Goal: Transaction & Acquisition: Purchase product/service

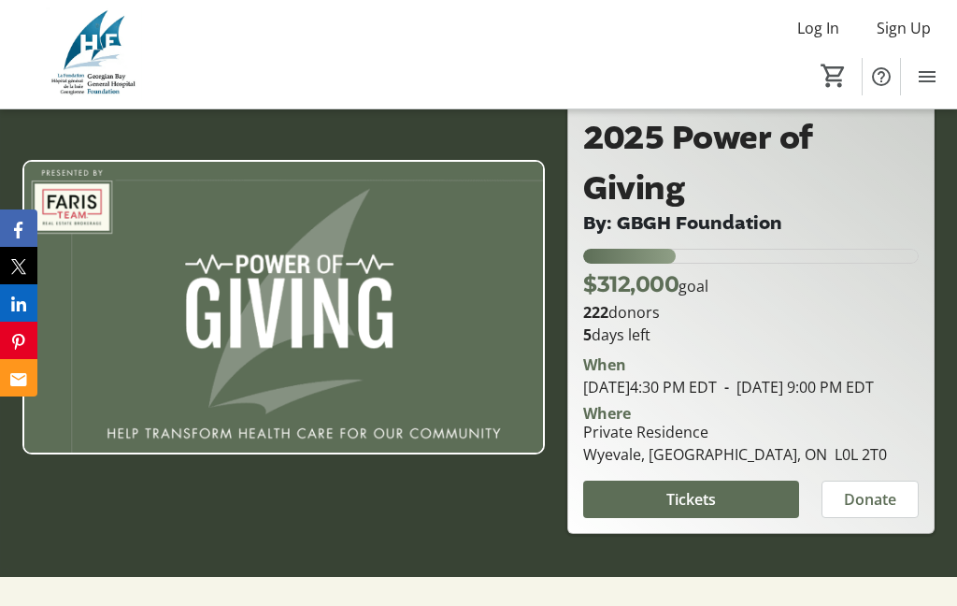
scroll to position [134, 0]
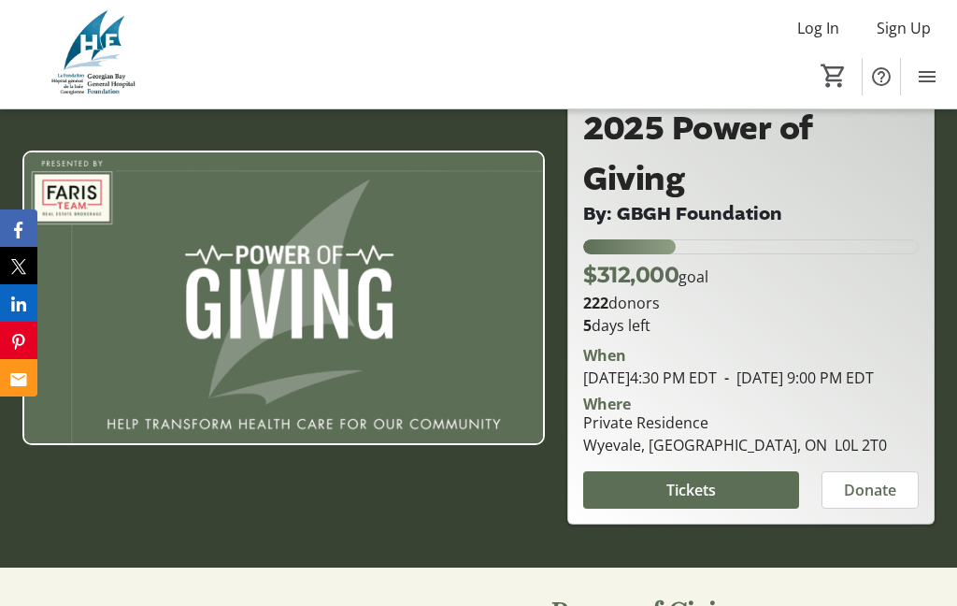
click at [688, 501] on span "Tickets" at bounding box center [691, 490] width 50 height 22
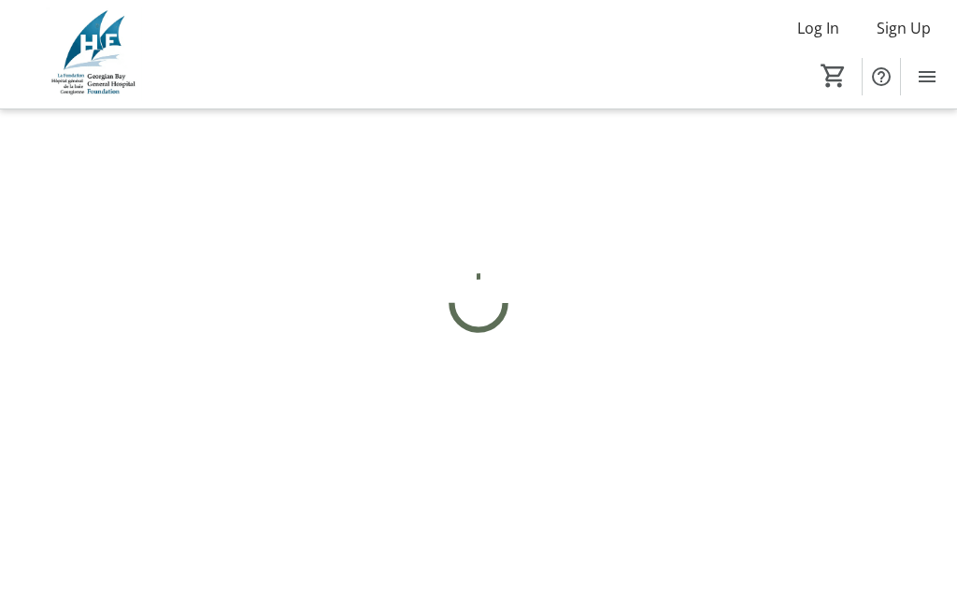
scroll to position [75, 0]
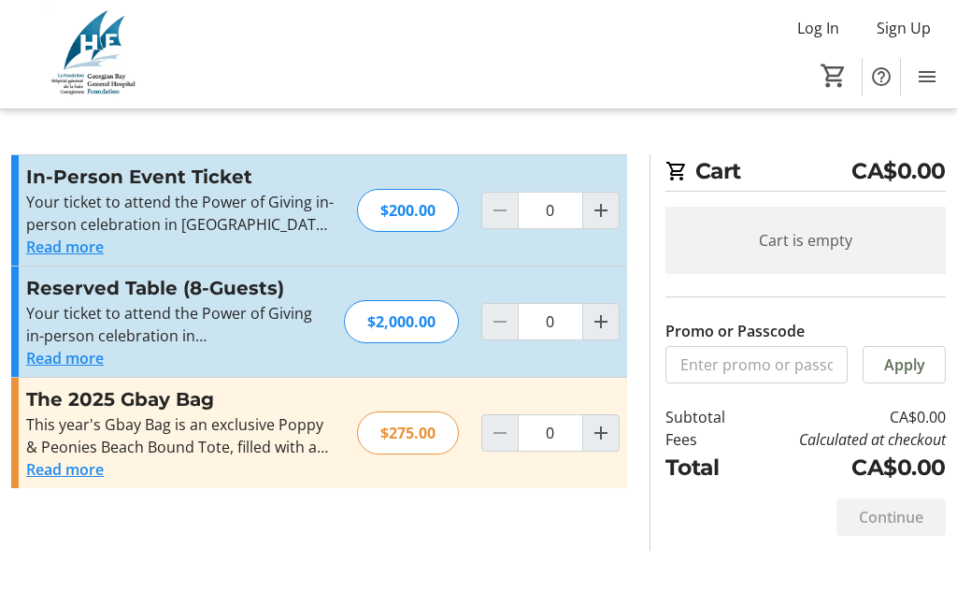
scroll to position [27, 0]
click at [70, 236] on button "Read more" at bounding box center [65, 247] width 78 height 22
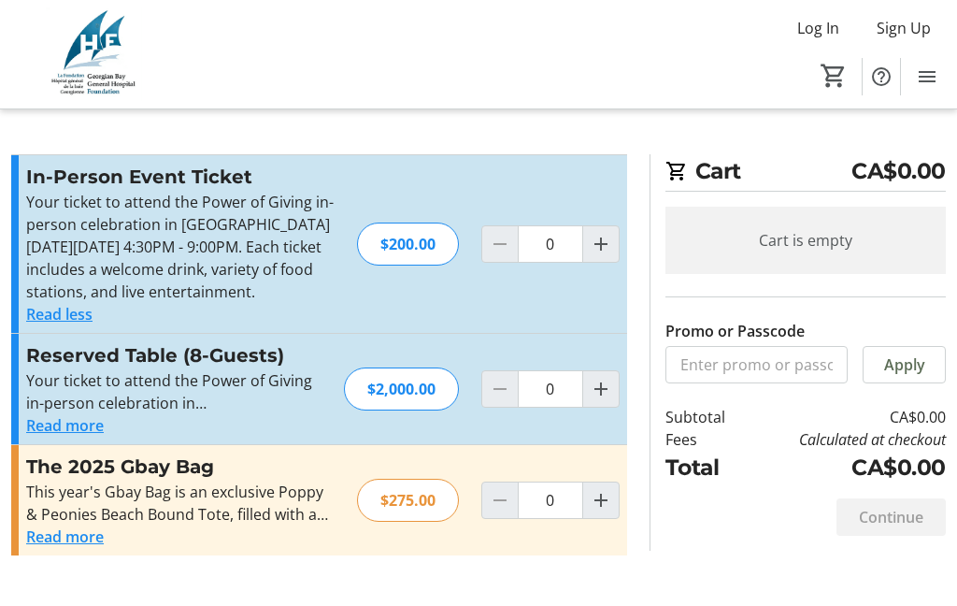
click at [45, 540] on button "Read more" at bounding box center [65, 536] width 78 height 22
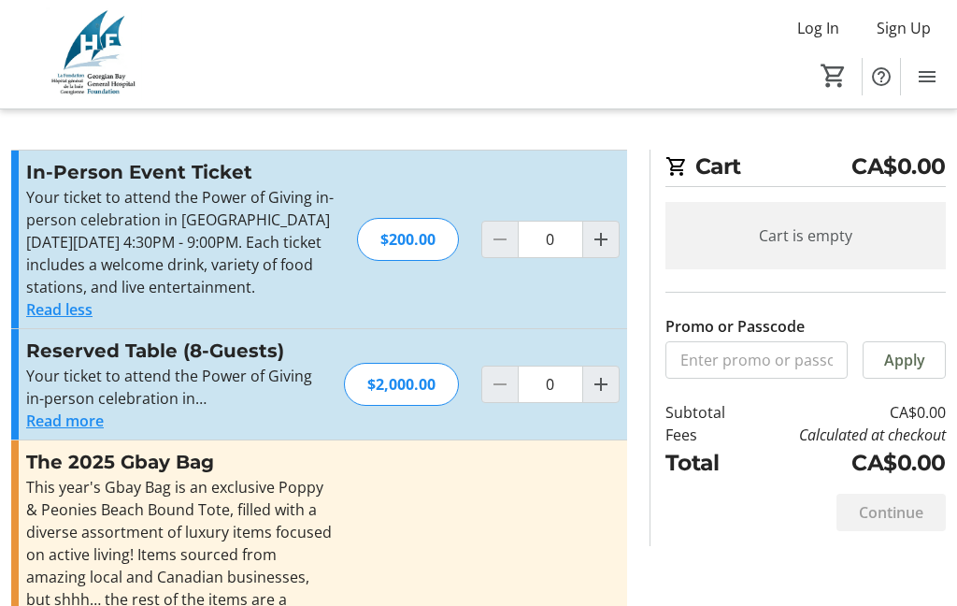
scroll to position [0, 0]
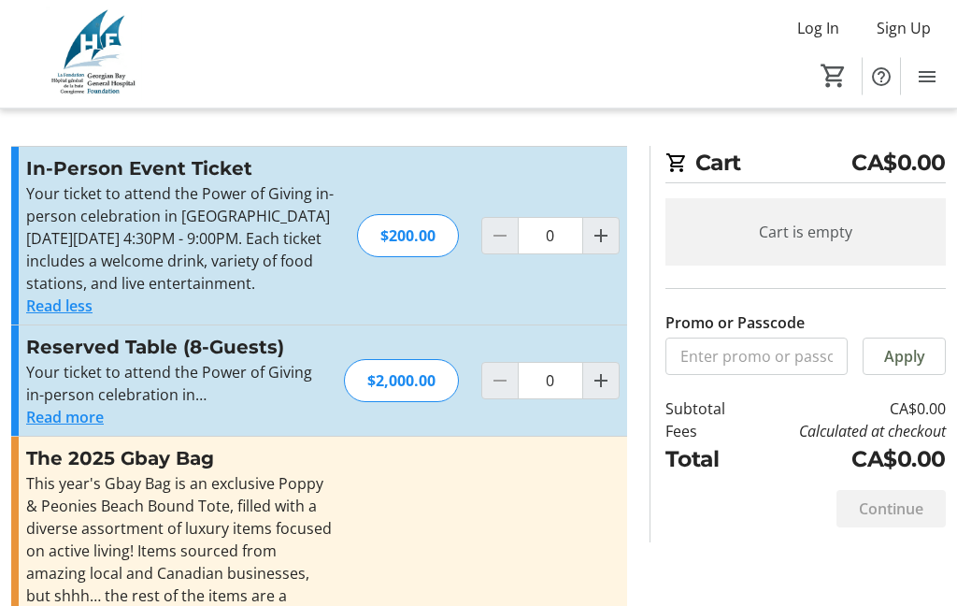
click at [68, 429] on button "Read more" at bounding box center [65, 418] width 78 height 22
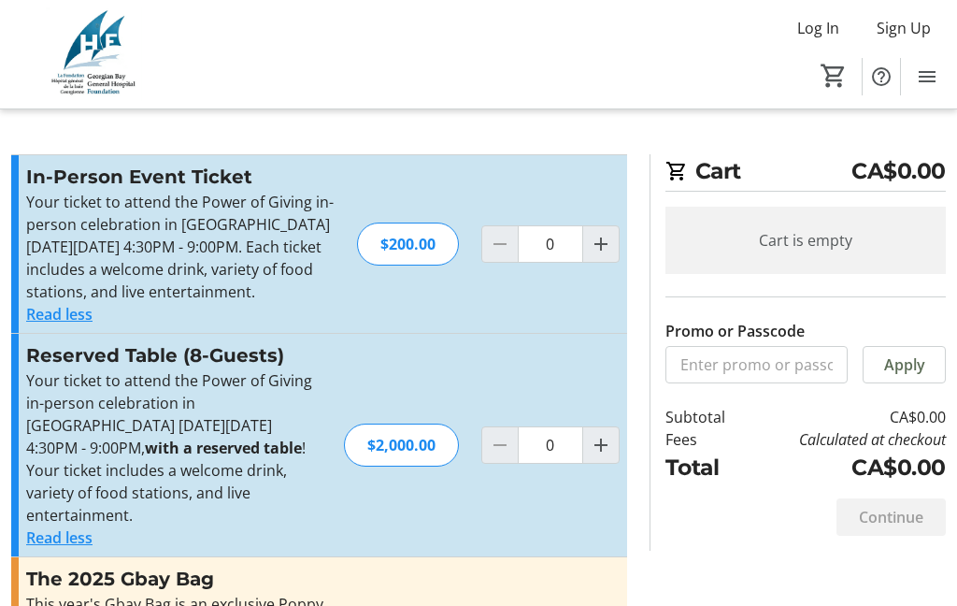
click at [54, 325] on button "Read less" at bounding box center [59, 314] width 66 height 22
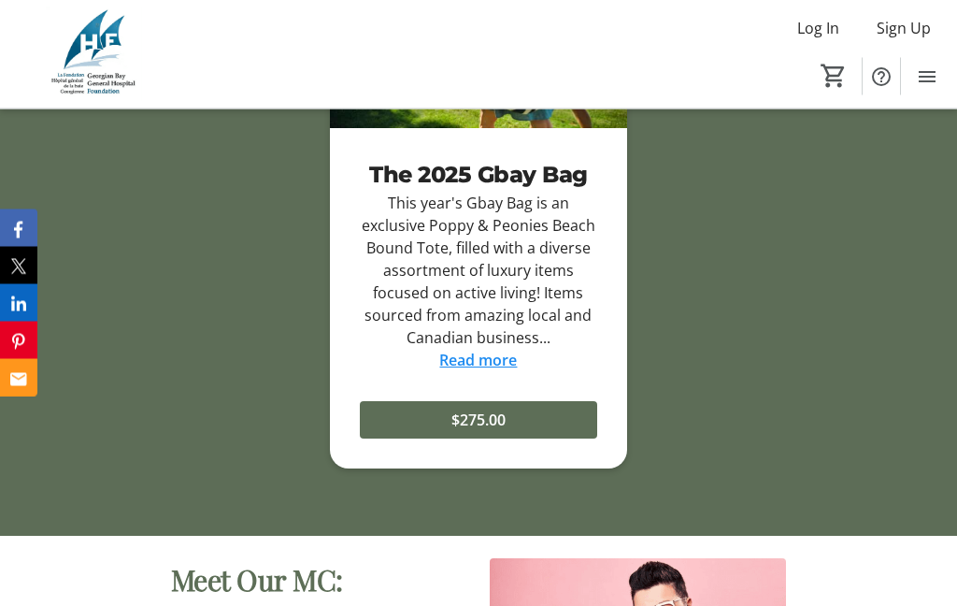
scroll to position [2958, 0]
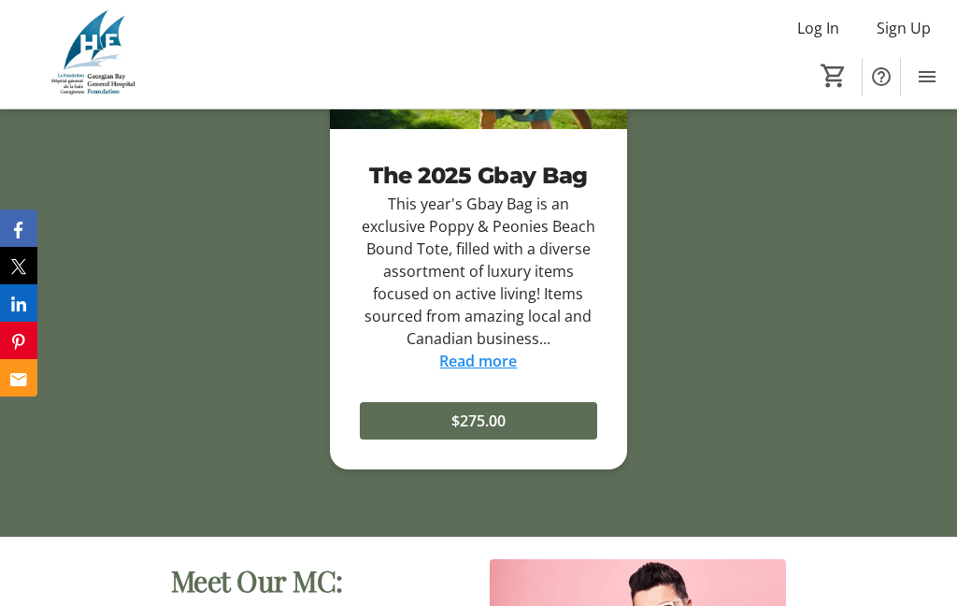
click at [487, 371] on link "Read more" at bounding box center [478, 361] width 78 height 21
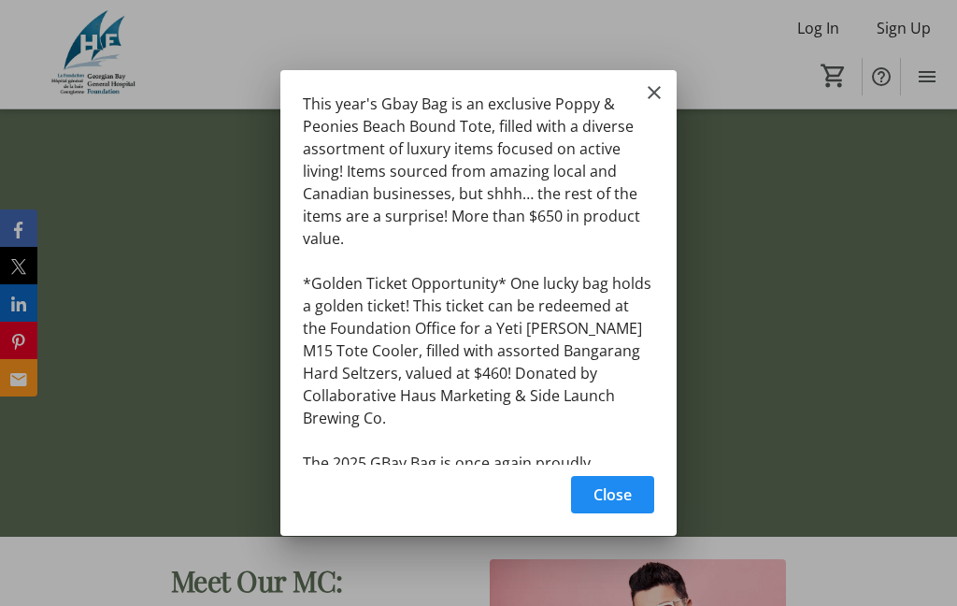
scroll to position [0, 0]
click at [0, 0] on div "This year's Gbay Bag is an exclusive Poppy & Peonies Beach Bound Tote, filled w…" at bounding box center [0, 0] width 0 height 0
click at [614, 488] on span "button" at bounding box center [612, 494] width 83 height 45
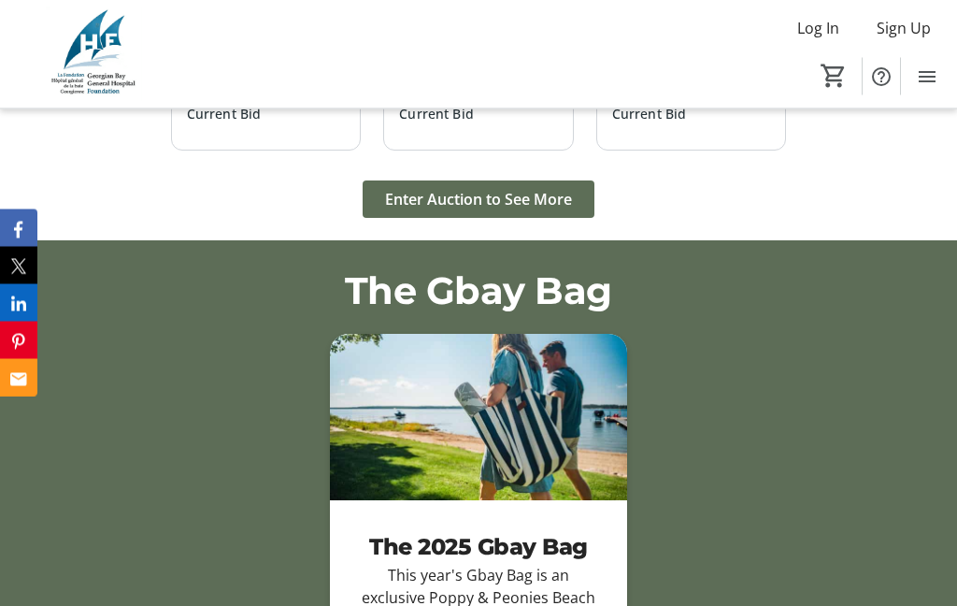
scroll to position [2590, 0]
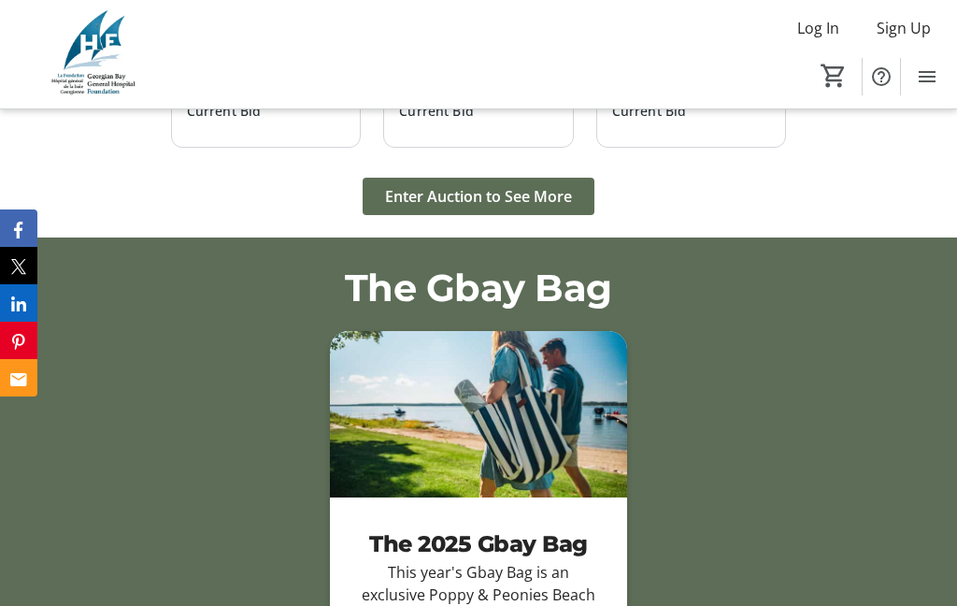
click at [475, 208] on span "Enter Auction to See More" at bounding box center [478, 196] width 187 height 22
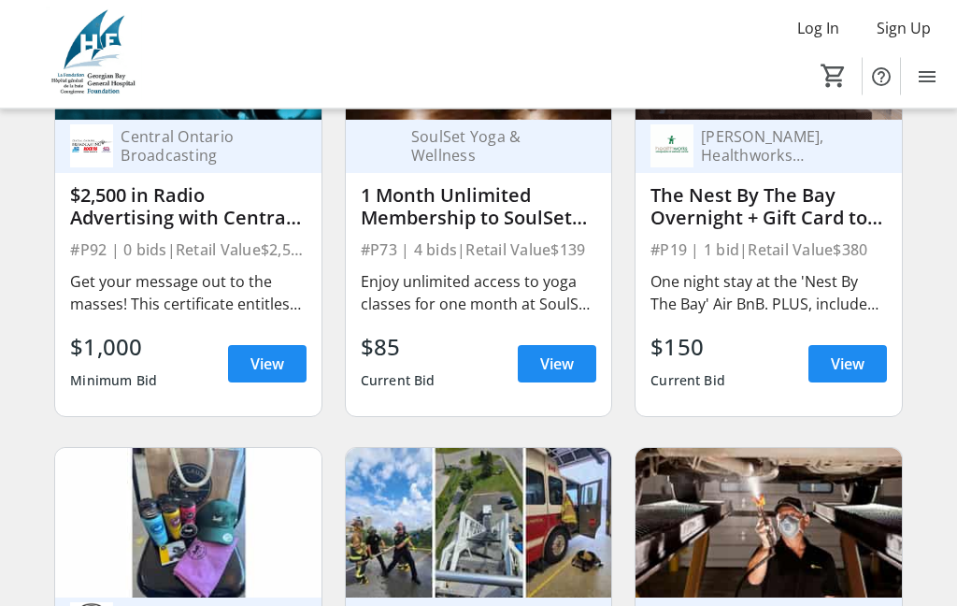
scroll to position [5639, 0]
click at [536, 265] on div "SoulSet Yoga & Wellness 1 Month Unlimited Membership to SoulSet Yoga & Wellness…" at bounding box center [478, 268] width 265 height 296
click at [476, 216] on div "1 Month Unlimited Membership to SoulSet Yoga & Wellness" at bounding box center [479, 206] width 236 height 45
click at [570, 368] on span "View" at bounding box center [557, 363] width 34 height 22
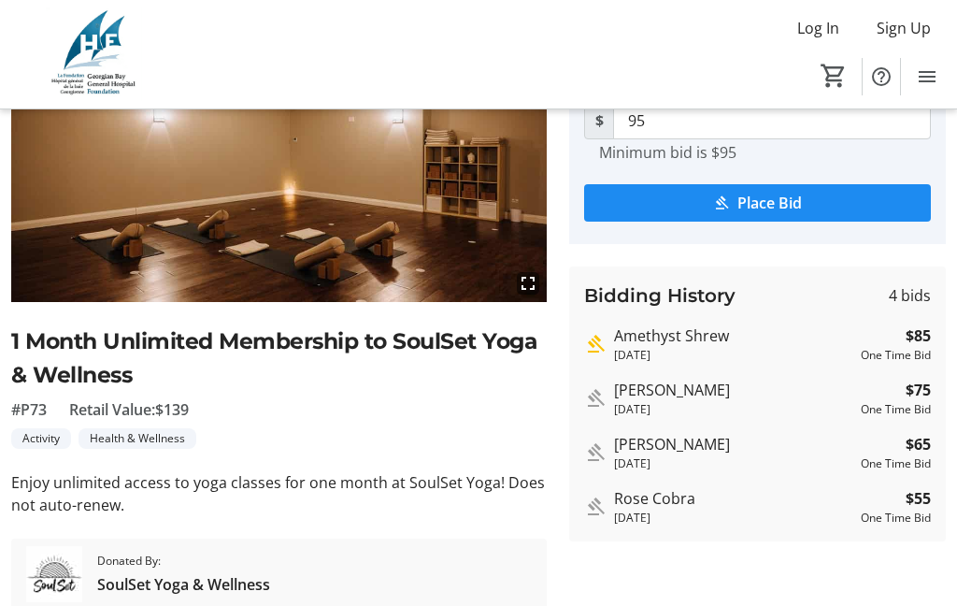
scroll to position [175, 0]
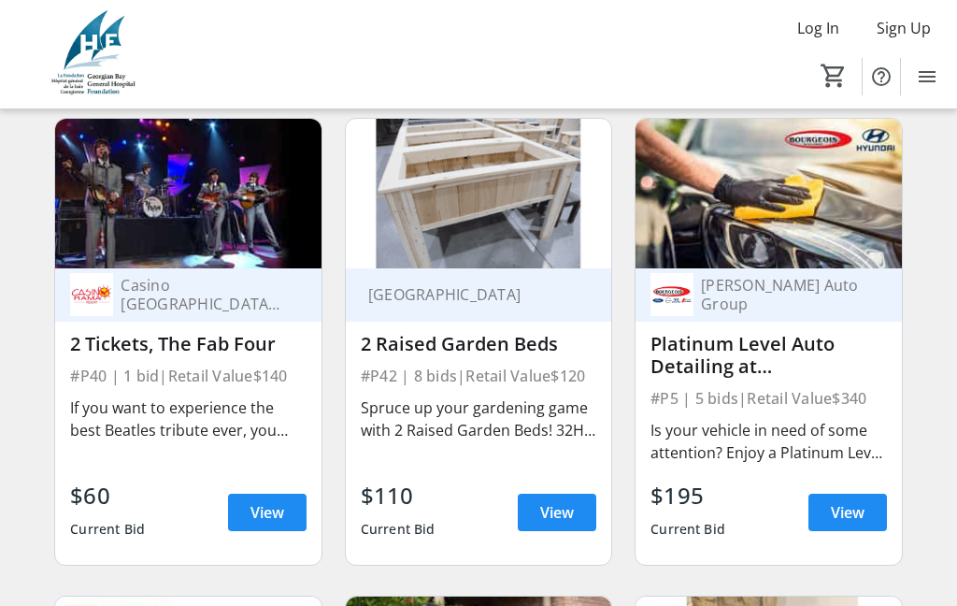
scroll to position [7902, 0]
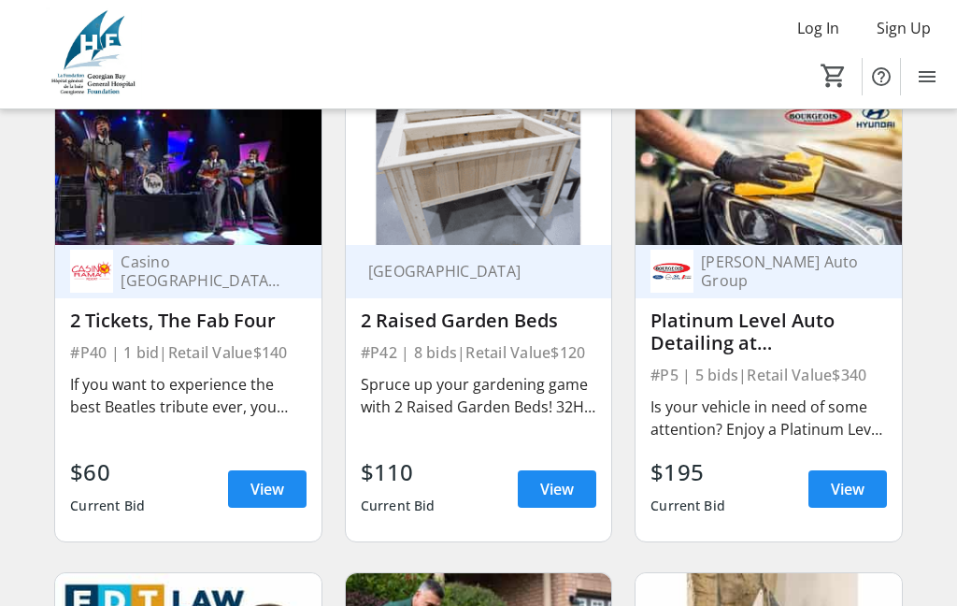
click at [564, 494] on span "View" at bounding box center [557, 489] width 34 height 22
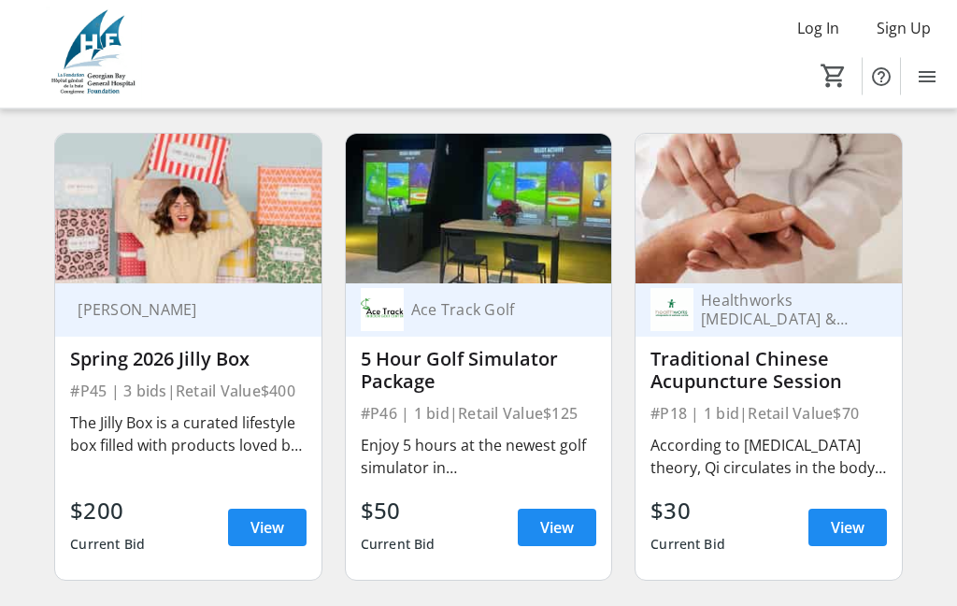
scroll to position [8819, 0]
click at [267, 542] on span at bounding box center [267, 527] width 79 height 45
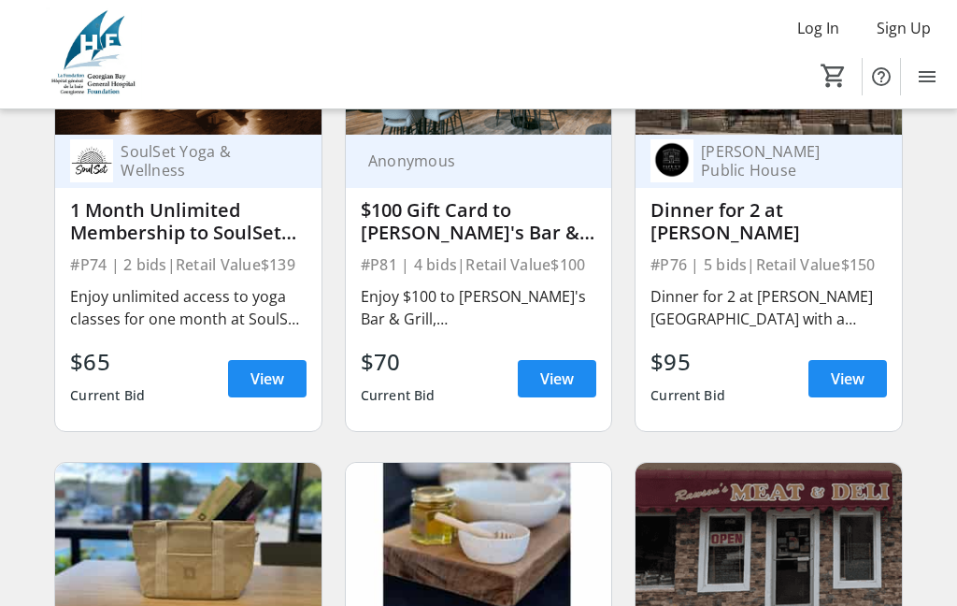
scroll to position [13736, 0]
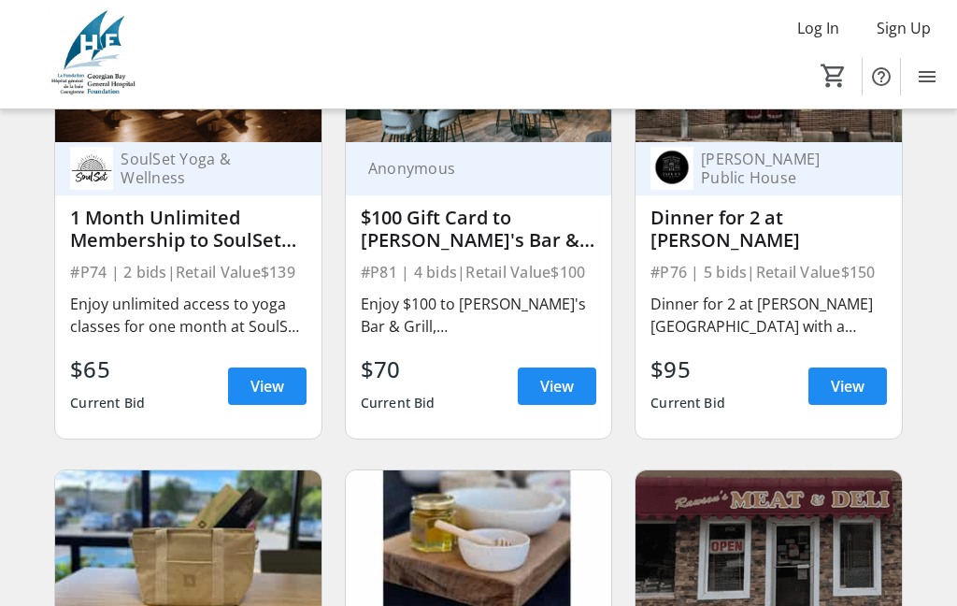
click at [274, 397] on span "View" at bounding box center [267, 386] width 34 height 22
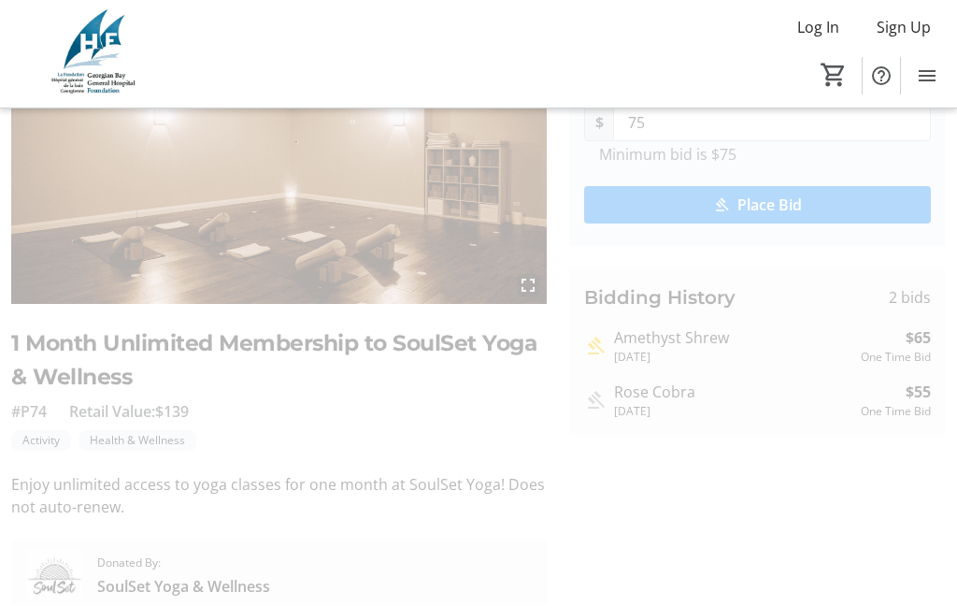
scroll to position [248, 0]
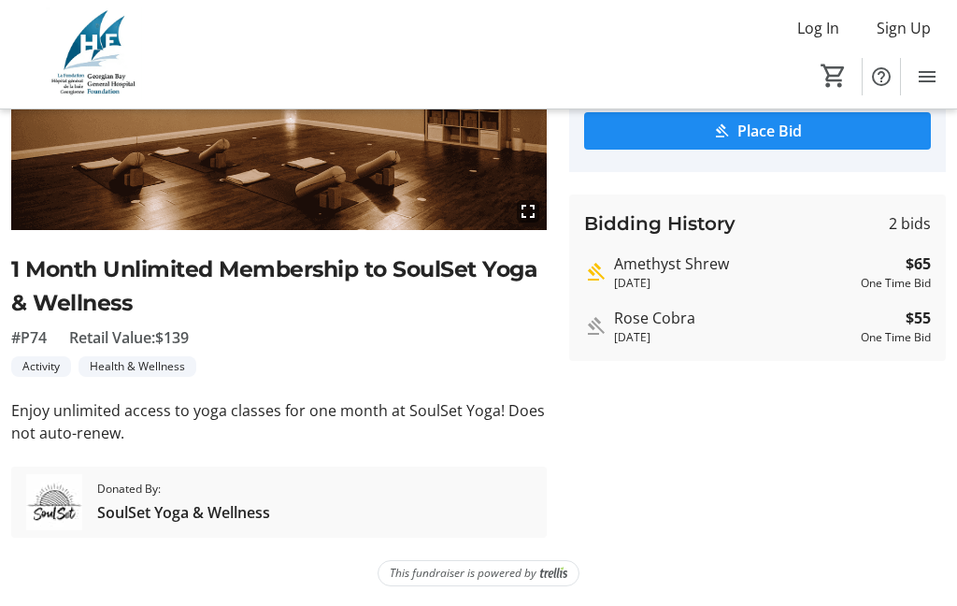
click at [151, 517] on span "SoulSet Yoga & Wellness" at bounding box center [183, 512] width 173 height 22
click at [227, 519] on span "SoulSet Yoga & Wellness" at bounding box center [183, 512] width 173 height 22
